Goal: Information Seeking & Learning: Find contact information

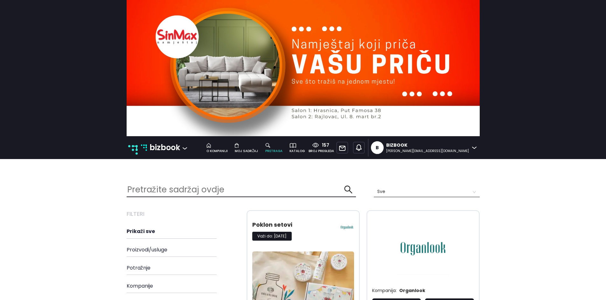
scroll to position [1263, 363]
click at [145, 148] on img at bounding box center [144, 148] width 6 height 6
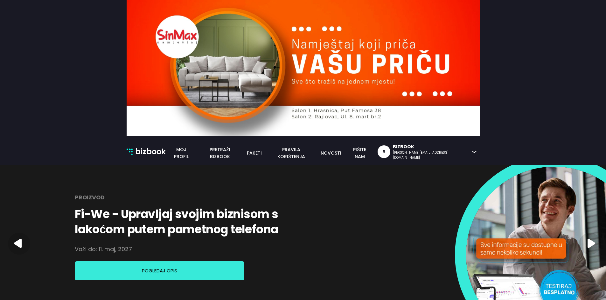
click at [143, 141] on nav "bizbook bizbook Moj profil pretraži bizbook paketi pravila korištenja novosti p…" at bounding box center [303, 150] width 606 height 29
click at [144, 146] on p "bizbook" at bounding box center [150, 152] width 31 height 12
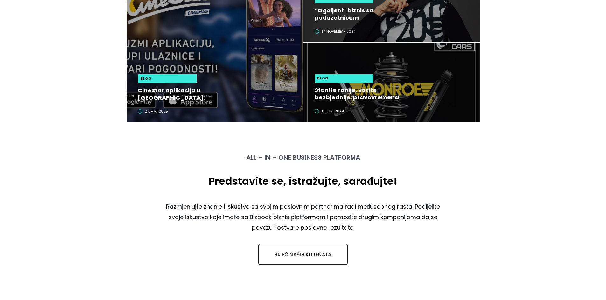
scroll to position [1876, 0]
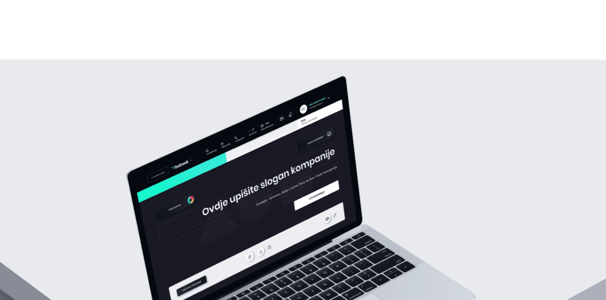
scroll to position [985, 0]
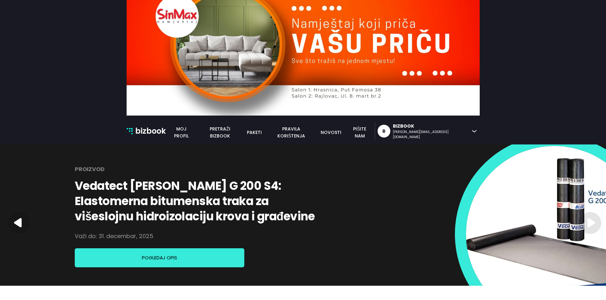
scroll to position [0, 0]
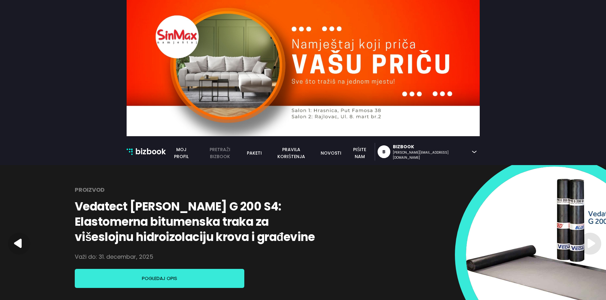
click at [243, 153] on link "pretraži bizbook" at bounding box center [220, 153] width 46 height 14
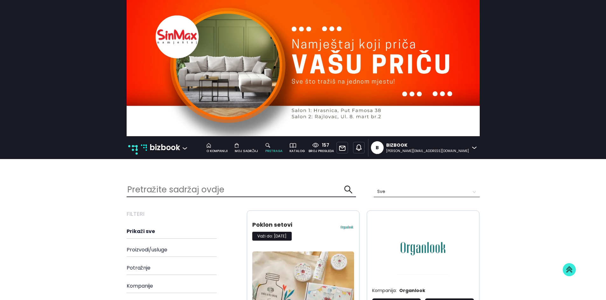
click at [146, 214] on h3 "Filteri" at bounding box center [183, 214] width 113 height 7
click at [155, 189] on input "text" at bounding box center [235, 190] width 217 height 14
type input "id"
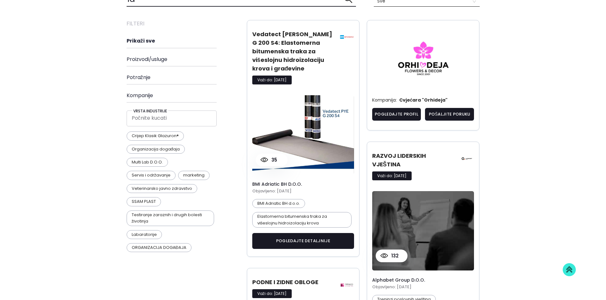
scroll to position [413, 0]
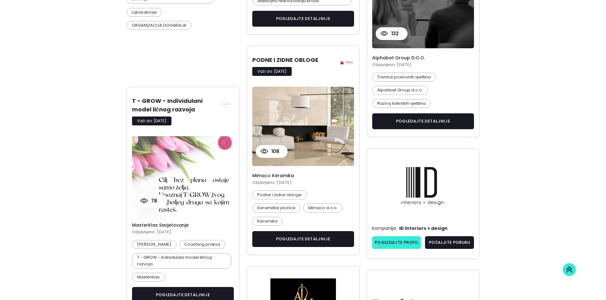
click at [395, 241] on link "Pogledajte profil" at bounding box center [396, 243] width 49 height 13
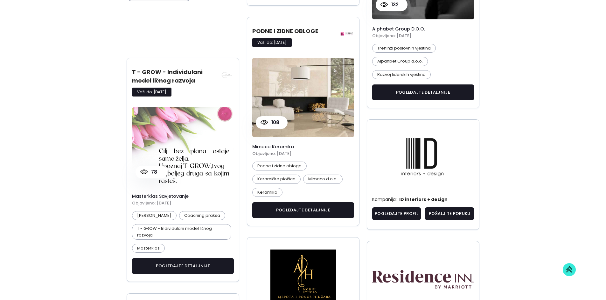
scroll to position [350, 0]
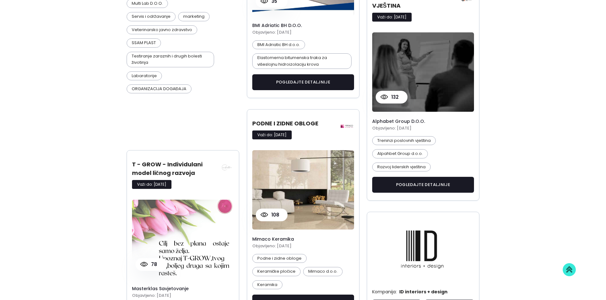
click at [230, 163] on img at bounding box center [226, 167] width 14 height 14
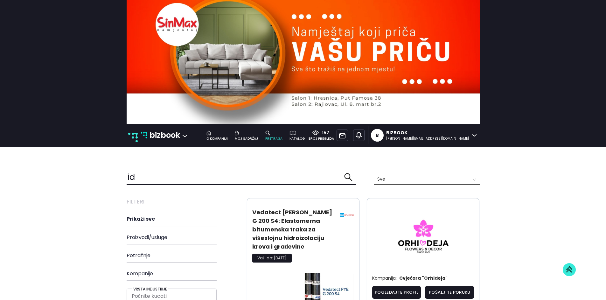
scroll to position [0, 0]
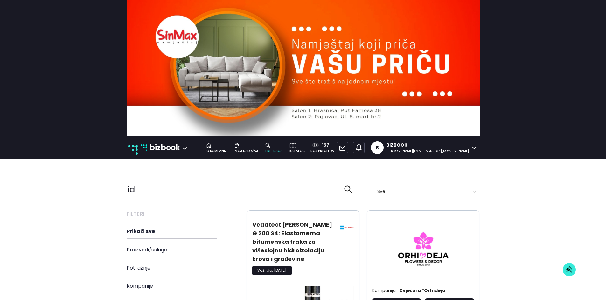
click at [141, 186] on input "id" at bounding box center [235, 190] width 217 height 14
click at [141, 187] on input "id" at bounding box center [235, 190] width 217 height 14
click at [141, 189] on input "text" at bounding box center [235, 190] width 217 height 14
click at [128, 189] on input "text" at bounding box center [235, 190] width 217 height 14
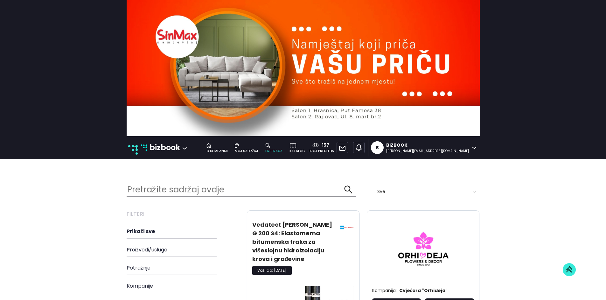
click at [263, 188] on input "text" at bounding box center [235, 190] width 217 height 14
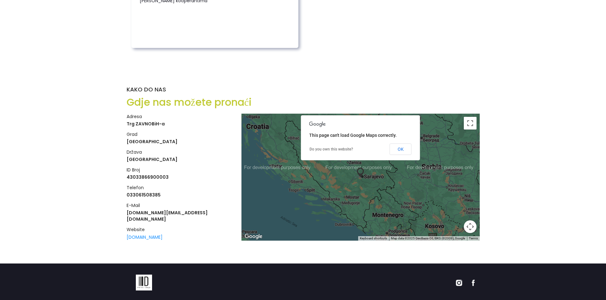
scroll to position [896, 0]
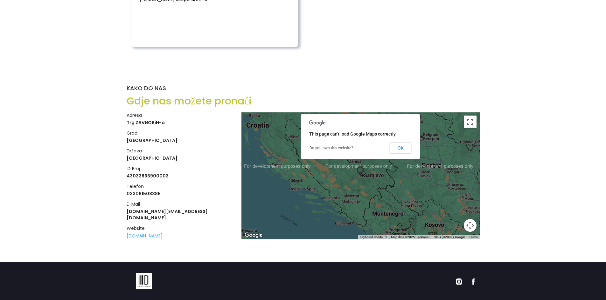
click at [147, 233] on link "www.idinteriorsdesign.com" at bounding box center [145, 236] width 36 height 6
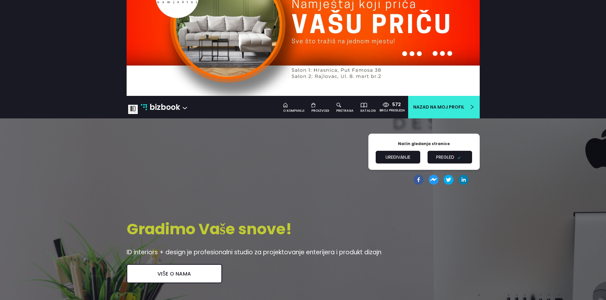
scroll to position [0, 0]
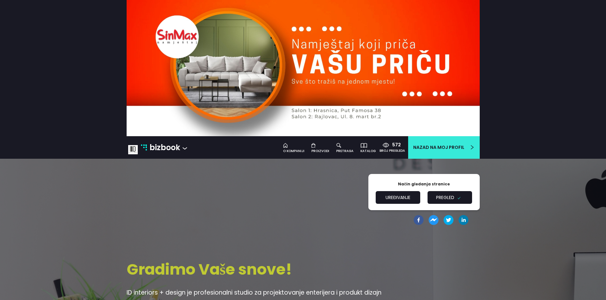
click at [160, 147] on p "bizbook" at bounding box center [164, 148] width 31 height 12
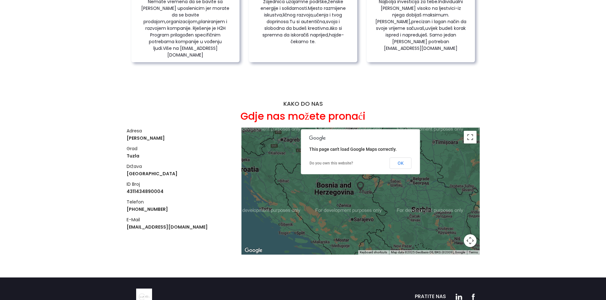
scroll to position [1058, 0]
